Goal: Complete application form: Complete application form

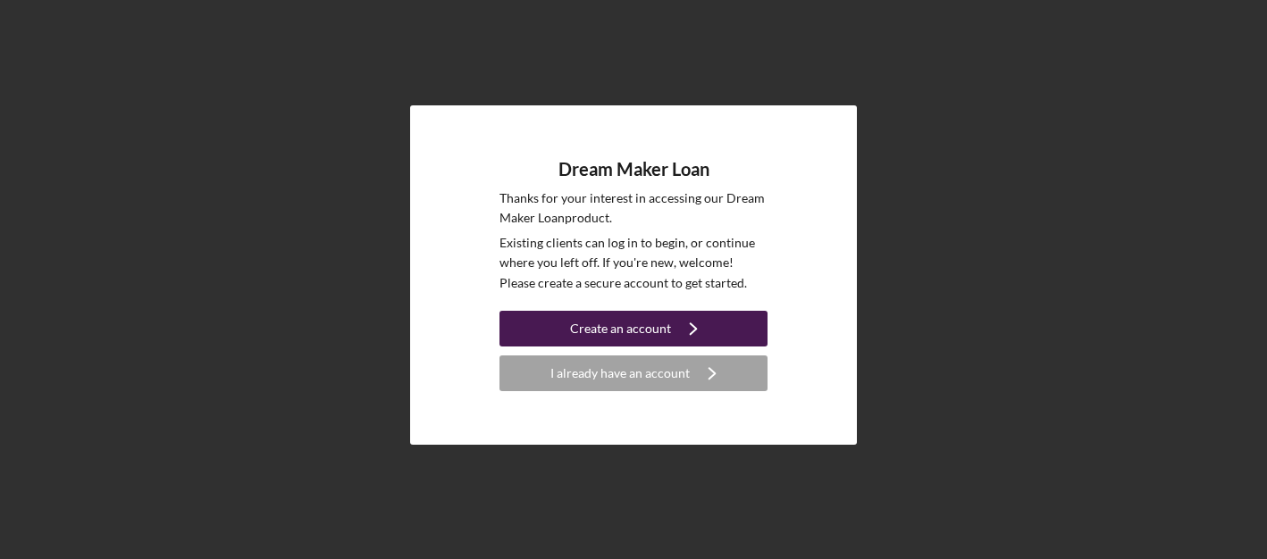
click at [588, 329] on div "Create an account" at bounding box center [620, 329] width 101 height 36
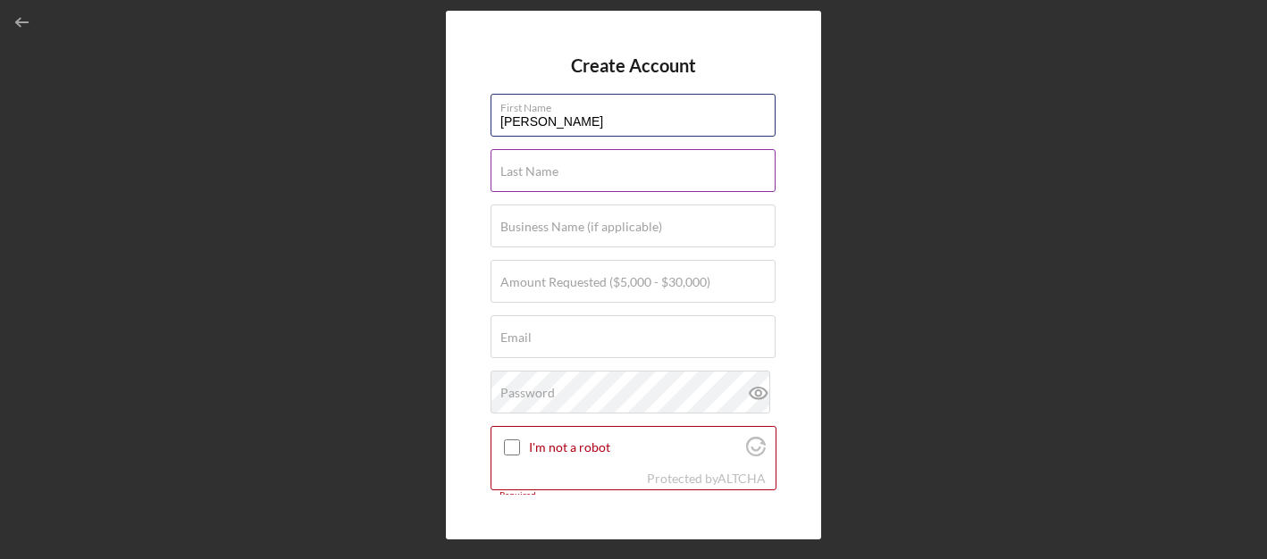
type input "[PERSON_NAME]"
click at [519, 172] on label "Last Name" at bounding box center [529, 171] width 58 height 14
click at [519, 172] on input "Last Name" at bounding box center [632, 170] width 285 height 43
type input "f"
type input "[PERSON_NAME]"
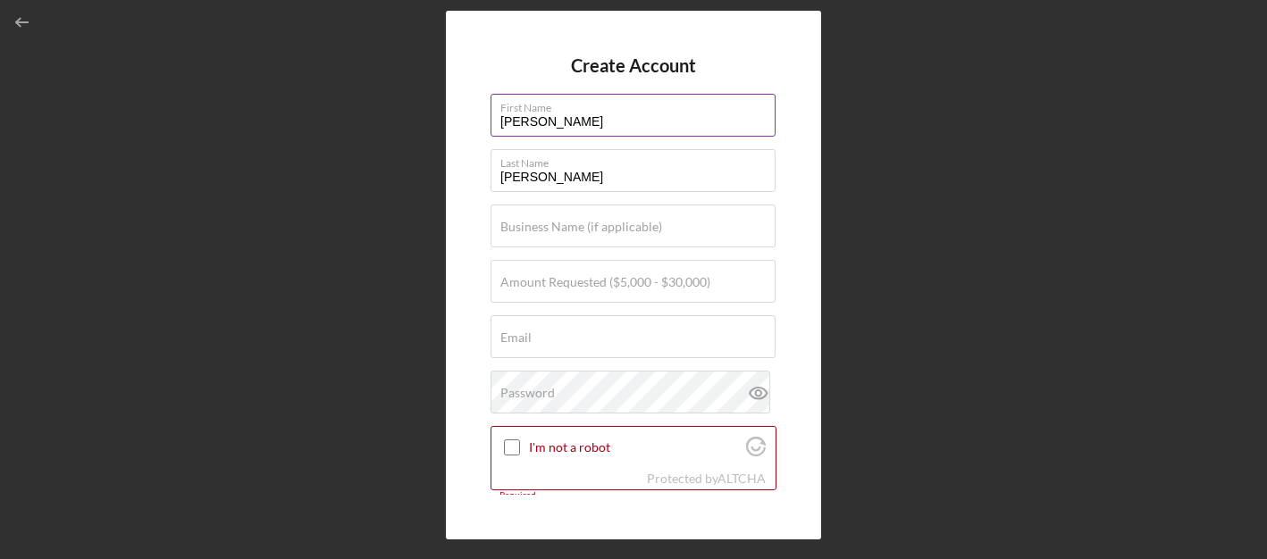
click at [561, 123] on input "[PERSON_NAME]" at bounding box center [632, 115] width 285 height 43
type input "[PERSON_NAME]"
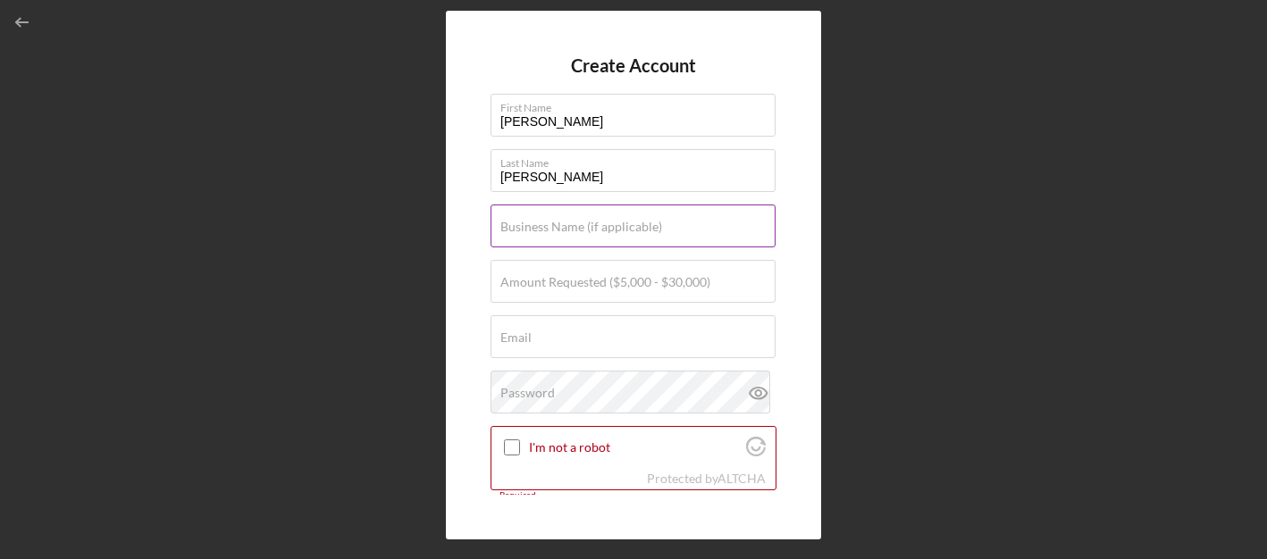
click at [538, 231] on label "Business Name (if applicable)" at bounding box center [581, 227] width 162 height 14
click at [538, 231] on input "Business Name (if applicable)" at bounding box center [632, 226] width 285 height 43
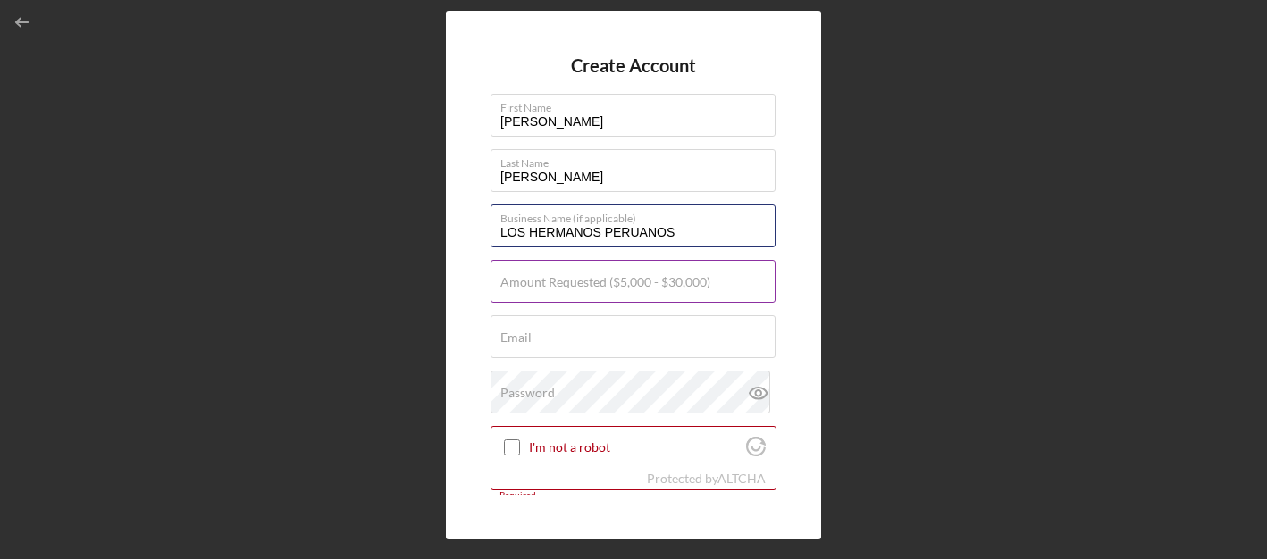
type input "LOS HERMANOS PERUANOS"
click at [542, 285] on label "Amount Requested ($5,000 - $30,000)" at bounding box center [605, 282] width 210 height 14
click at [542, 285] on input "Amount Requested ($5,000 - $30,000)" at bounding box center [632, 281] width 285 height 43
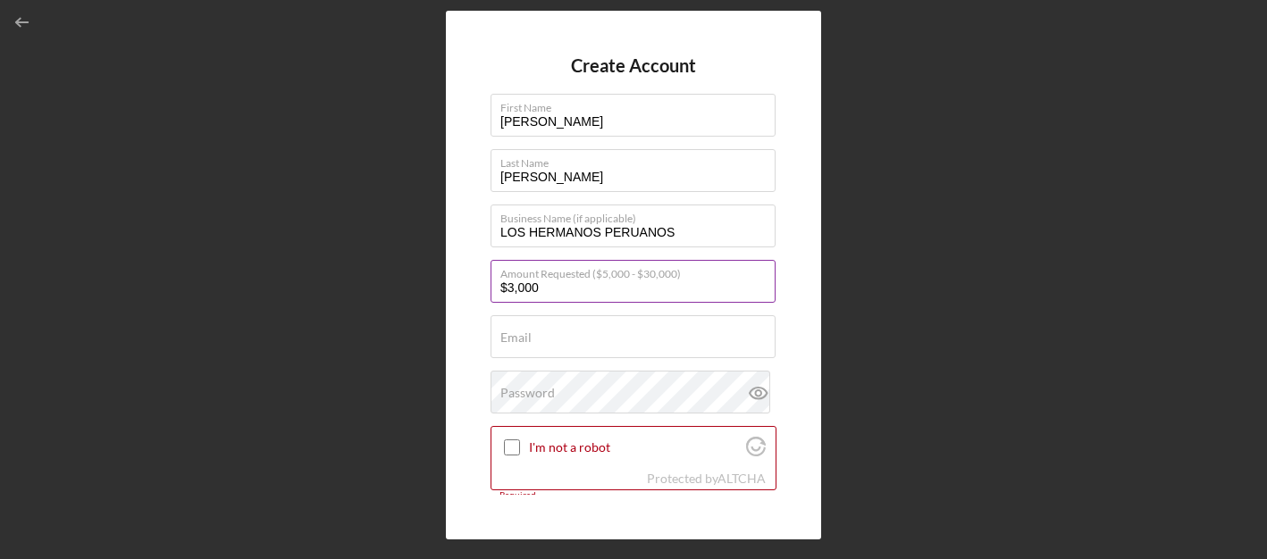
type input "$30,000"
click at [529, 341] on label "Email" at bounding box center [515, 338] width 31 height 14
click at [529, 341] on input "Email" at bounding box center [632, 336] width 285 height 43
type input "H"
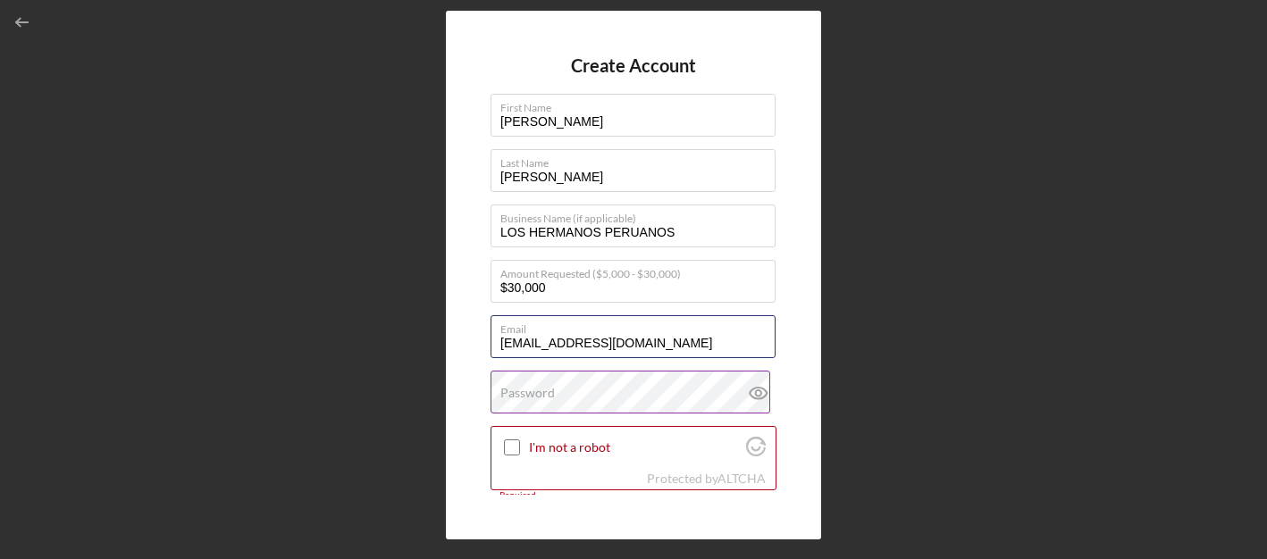
type input "[EMAIL_ADDRESS][DOMAIN_NAME]"
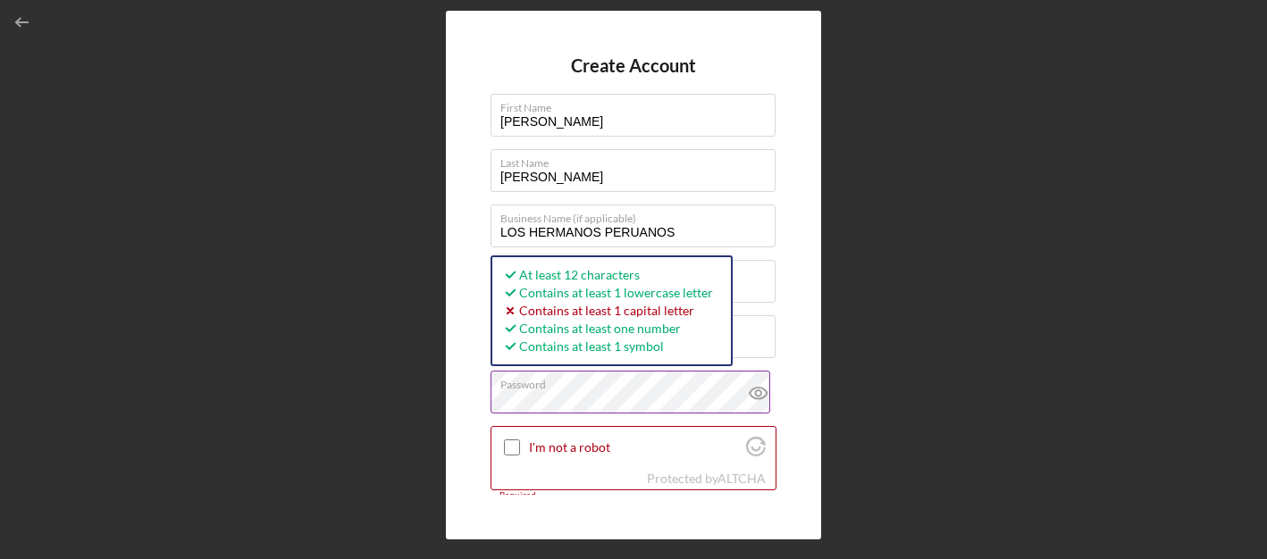
click at [755, 390] on icon at bounding box center [757, 392] width 5 height 5
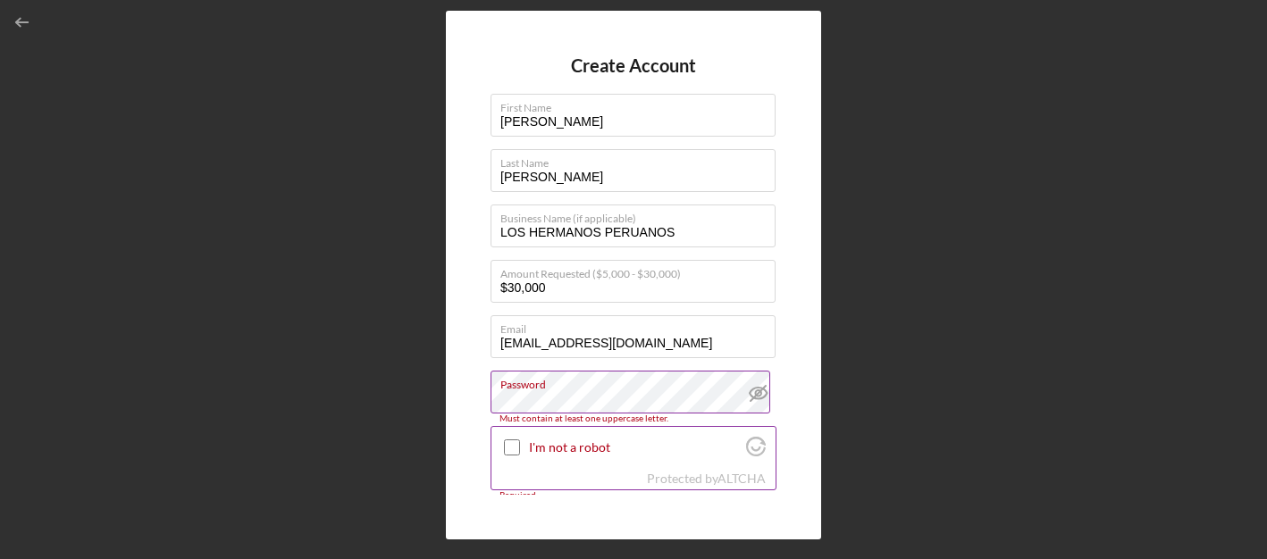
click at [559, 457] on div "I'm not a robot" at bounding box center [633, 448] width 284 height 42
click at [512, 448] on input "I'm not a robot" at bounding box center [512, 448] width 16 height 16
checkbox input "true"
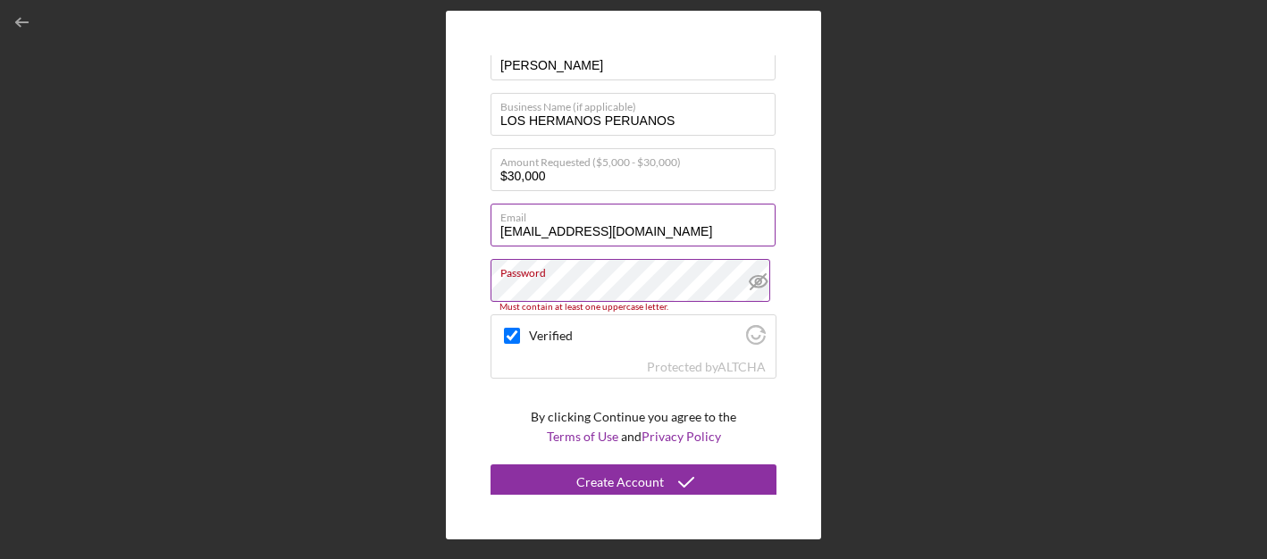
scroll to position [116, 0]
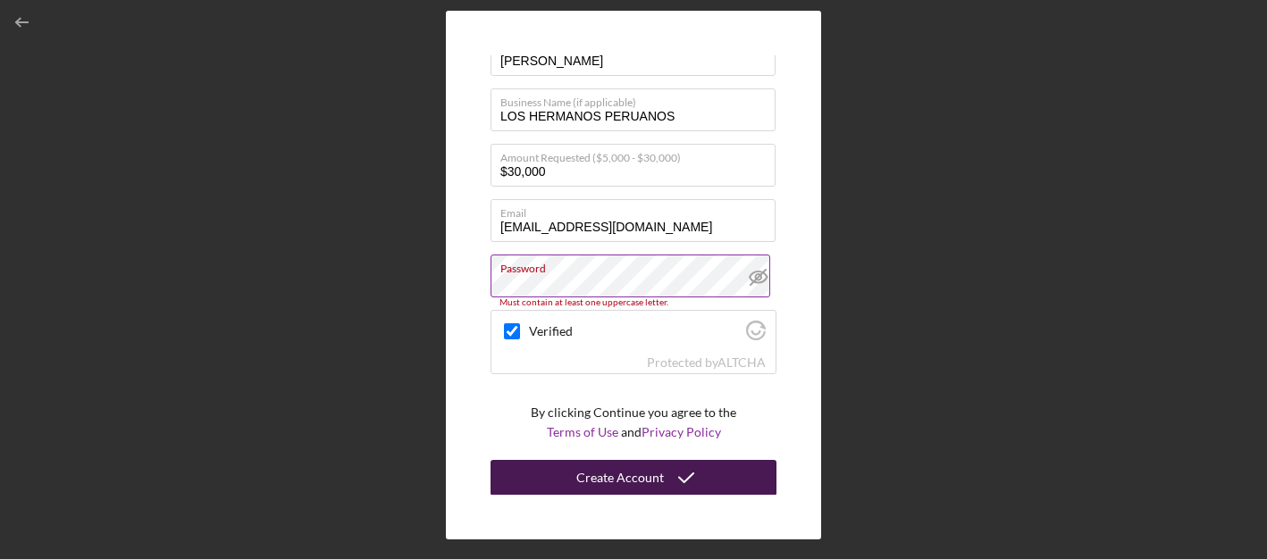
click at [632, 475] on div "Create Account" at bounding box center [620, 478] width 88 height 36
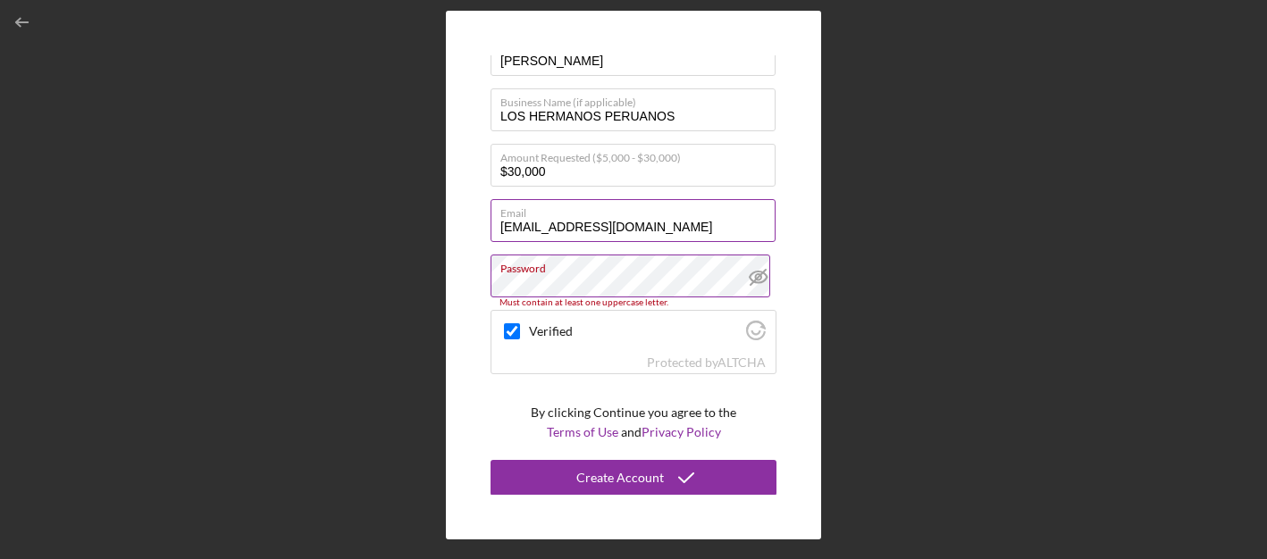
click at [739, 218] on label "Email" at bounding box center [637, 210] width 275 height 20
click at [739, 218] on input "[EMAIL_ADDRESS][DOMAIN_NAME]" at bounding box center [632, 220] width 285 height 43
click at [721, 346] on div "Verified" at bounding box center [633, 332] width 284 height 42
click at [733, 362] on link "ALTCHA" at bounding box center [741, 362] width 48 height 15
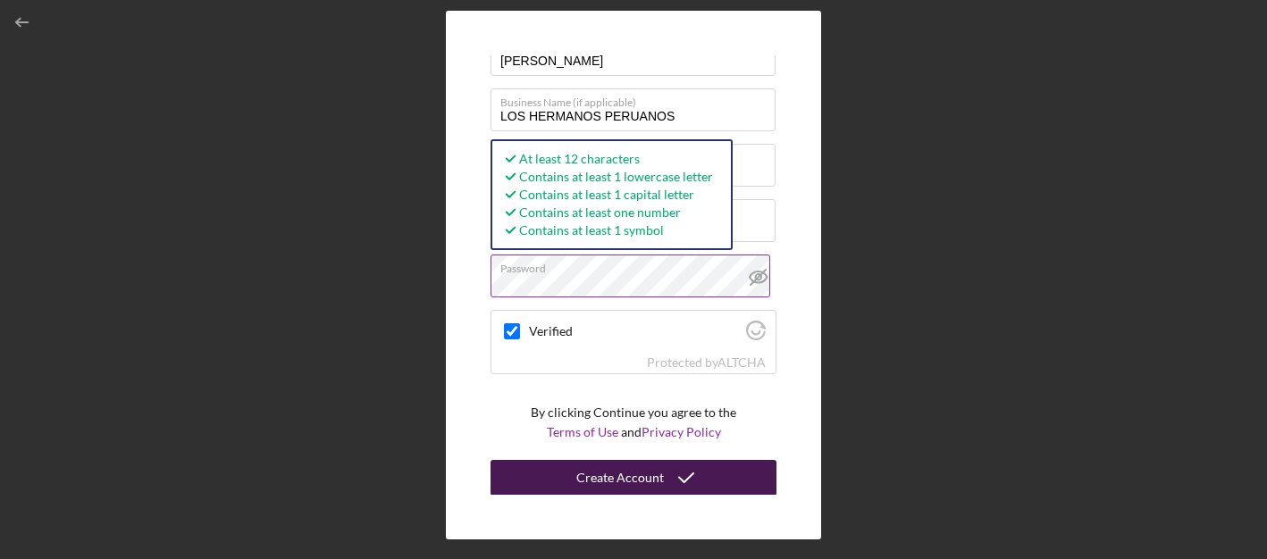
click at [617, 474] on div "Create Account" at bounding box center [620, 478] width 88 height 36
